Goal: Transaction & Acquisition: Purchase product/service

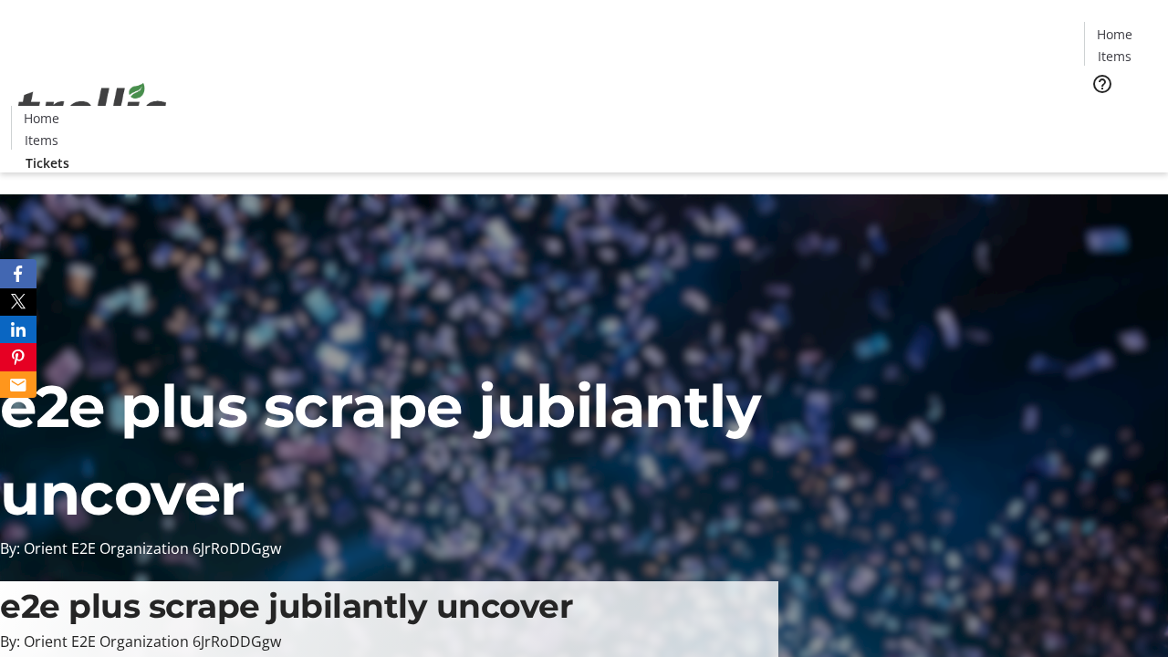
click at [1099, 106] on span "Tickets" at bounding box center [1121, 115] width 44 height 19
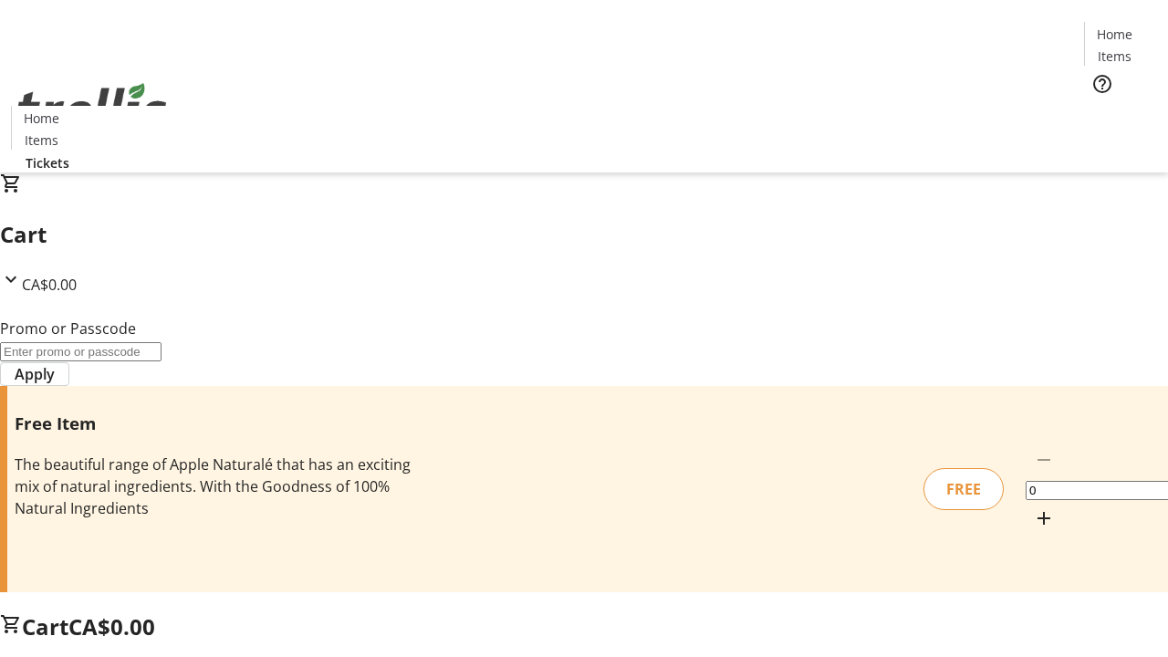
click at [1033, 507] on mat-icon "Increment by one" at bounding box center [1044, 518] width 22 height 22
type input "1"
